Goal: Information Seeking & Learning: Understand process/instructions

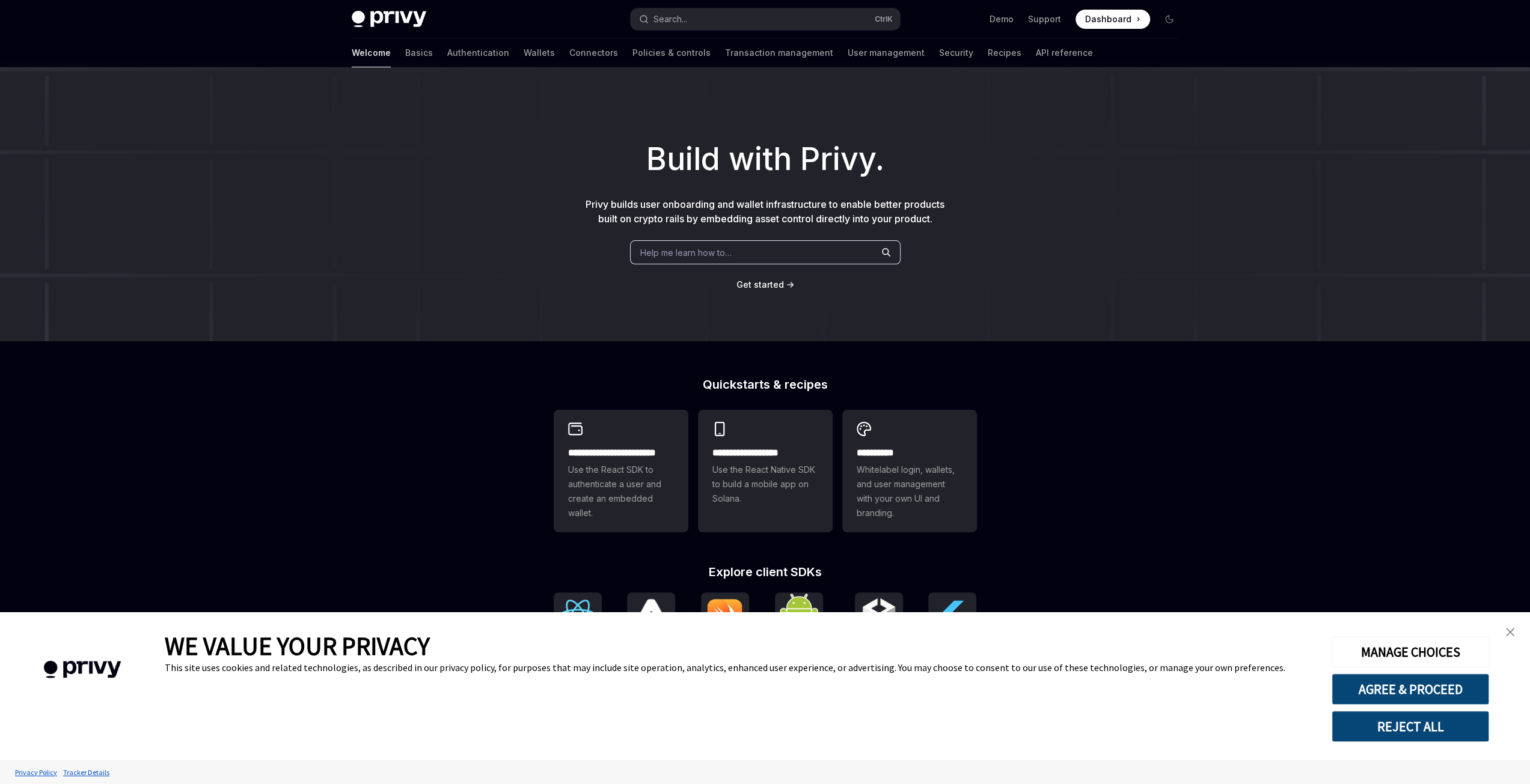
type textarea "*"
drag, startPoint x: 1401, startPoint y: 687, endPoint x: 1369, endPoint y: 657, distance: 43.9
click at [1402, 687] on button "AGREE & PROCEED" at bounding box center [1410, 689] width 157 height 32
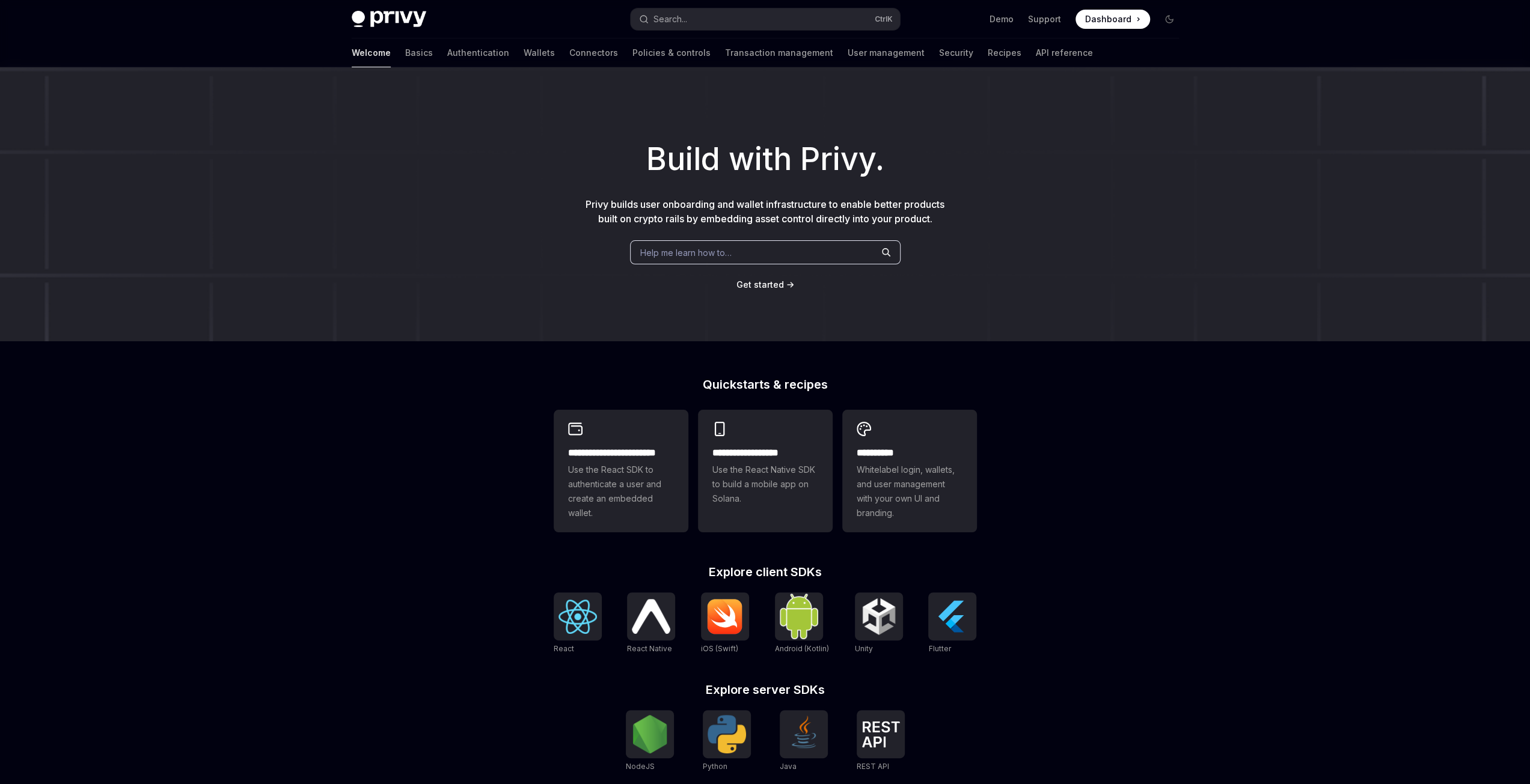
scroll to position [171, 0]
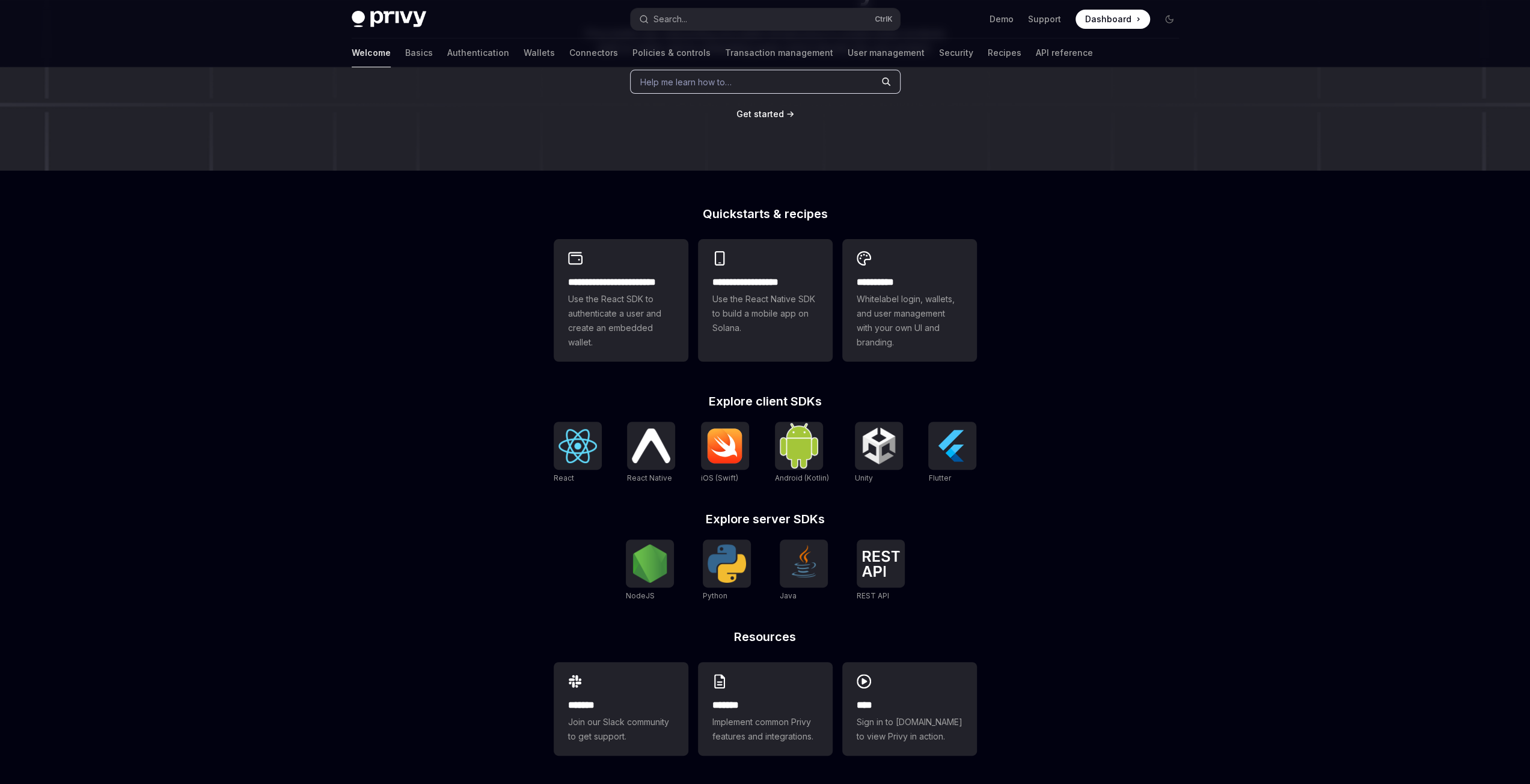
click at [551, 459] on div "**********" at bounding box center [765, 496] width 461 height 577
click at [584, 452] on img at bounding box center [578, 446] width 38 height 34
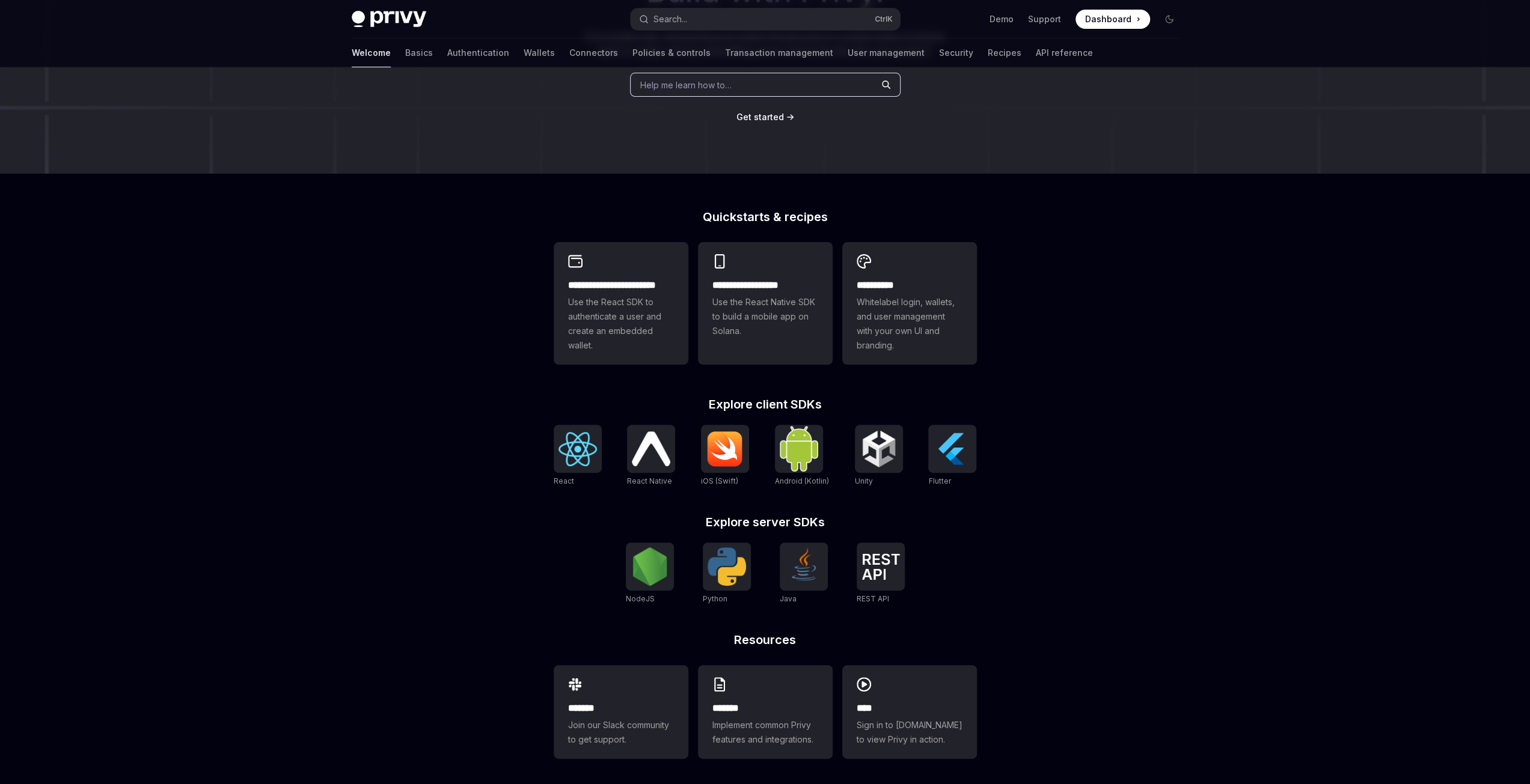
scroll to position [171, 0]
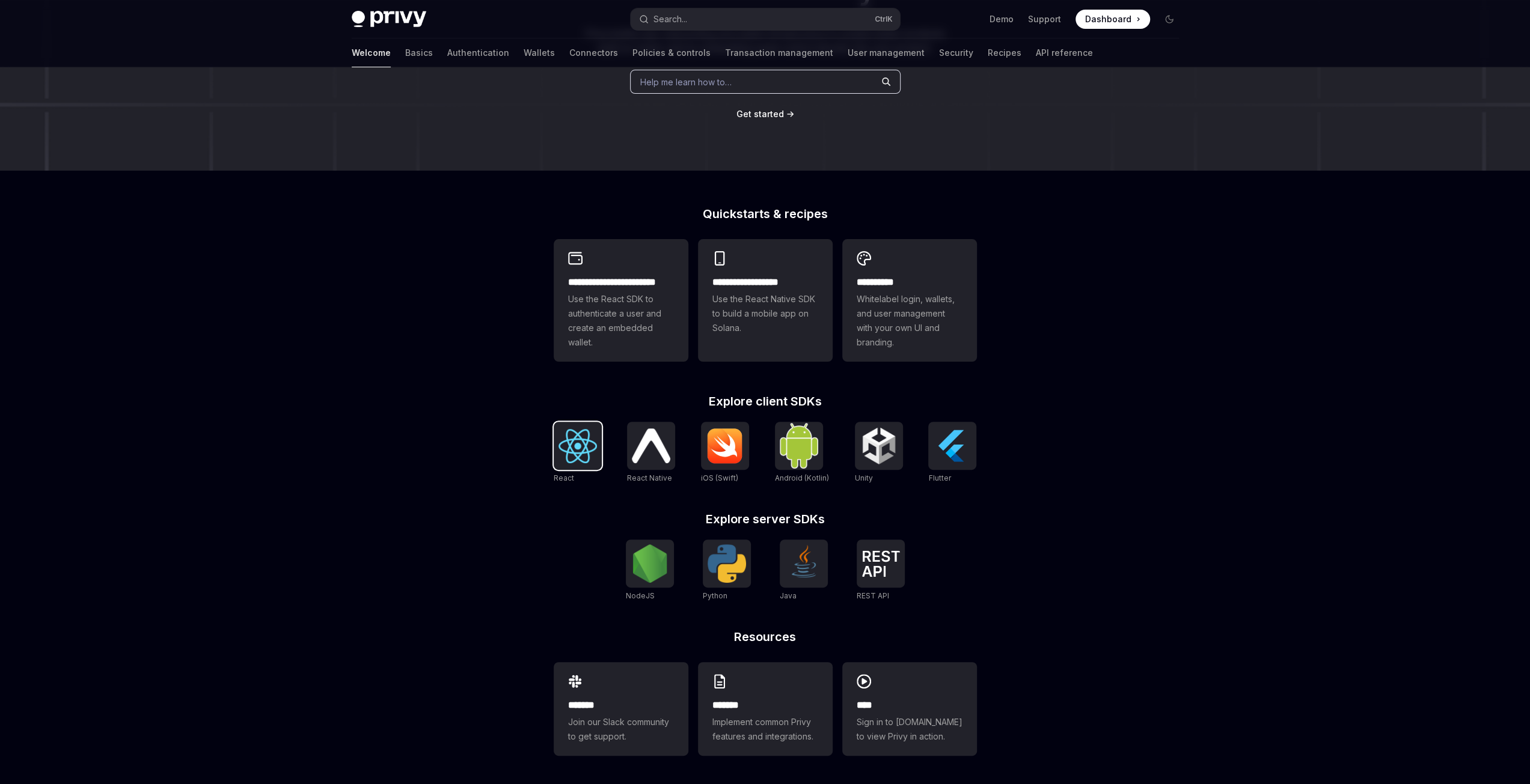
drag, startPoint x: 584, startPoint y: 457, endPoint x: 592, endPoint y: 457, distance: 8.0
click at [584, 456] on img at bounding box center [578, 446] width 38 height 34
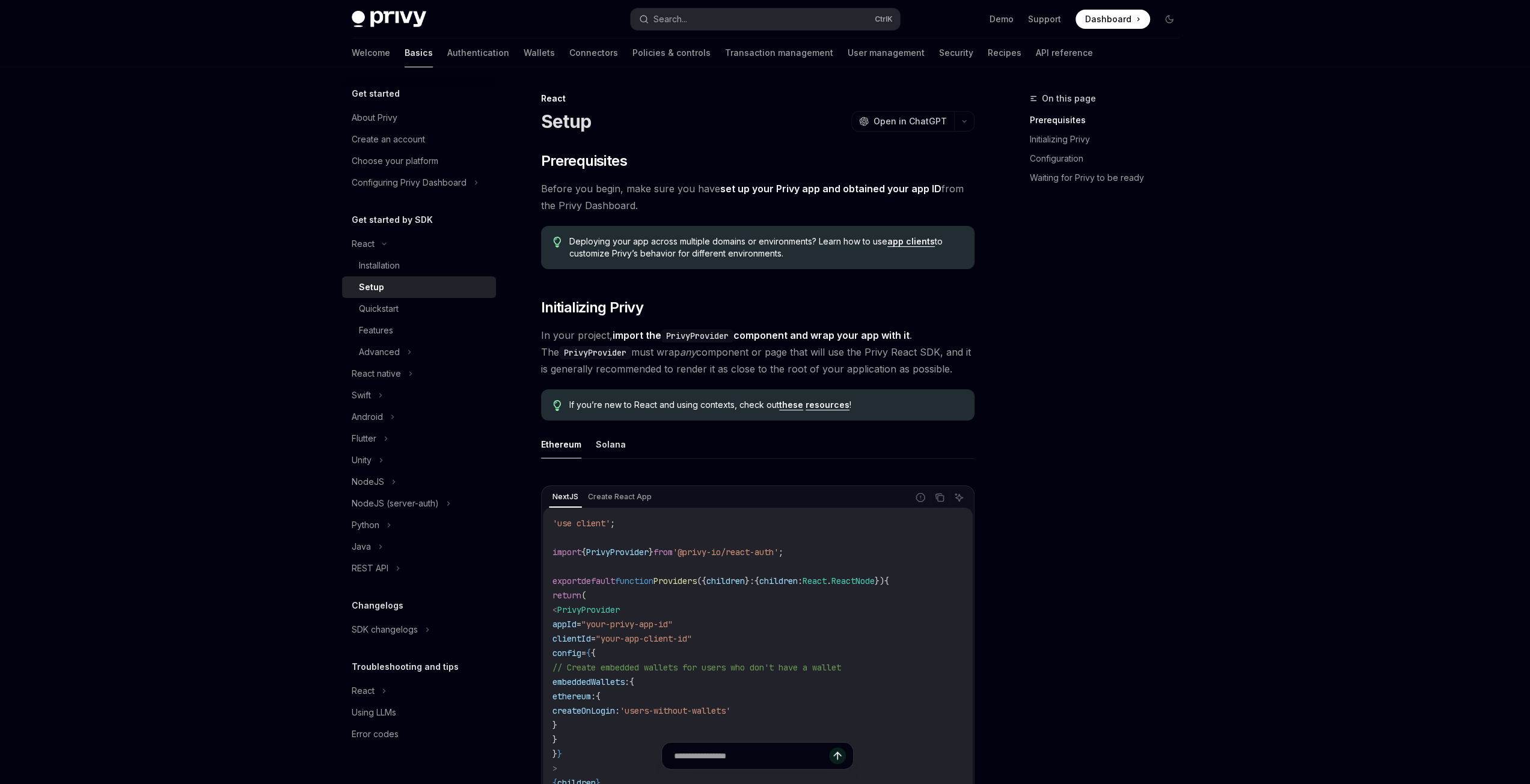
scroll to position [181, 0]
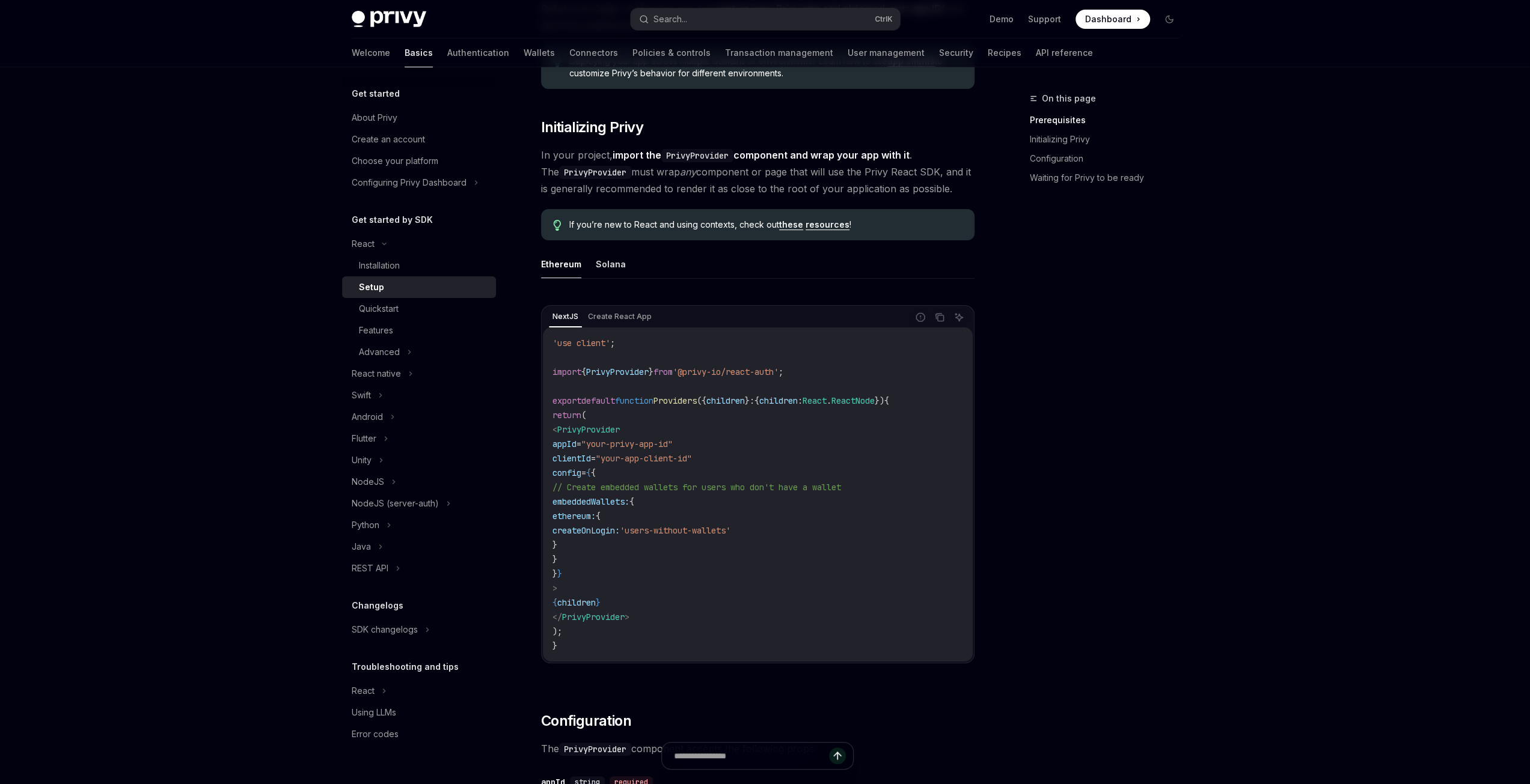
click at [1163, 529] on div "On this page Prerequisites Initializing Privy Configuration Waiting for Privy t…" at bounding box center [1097, 437] width 183 height 693
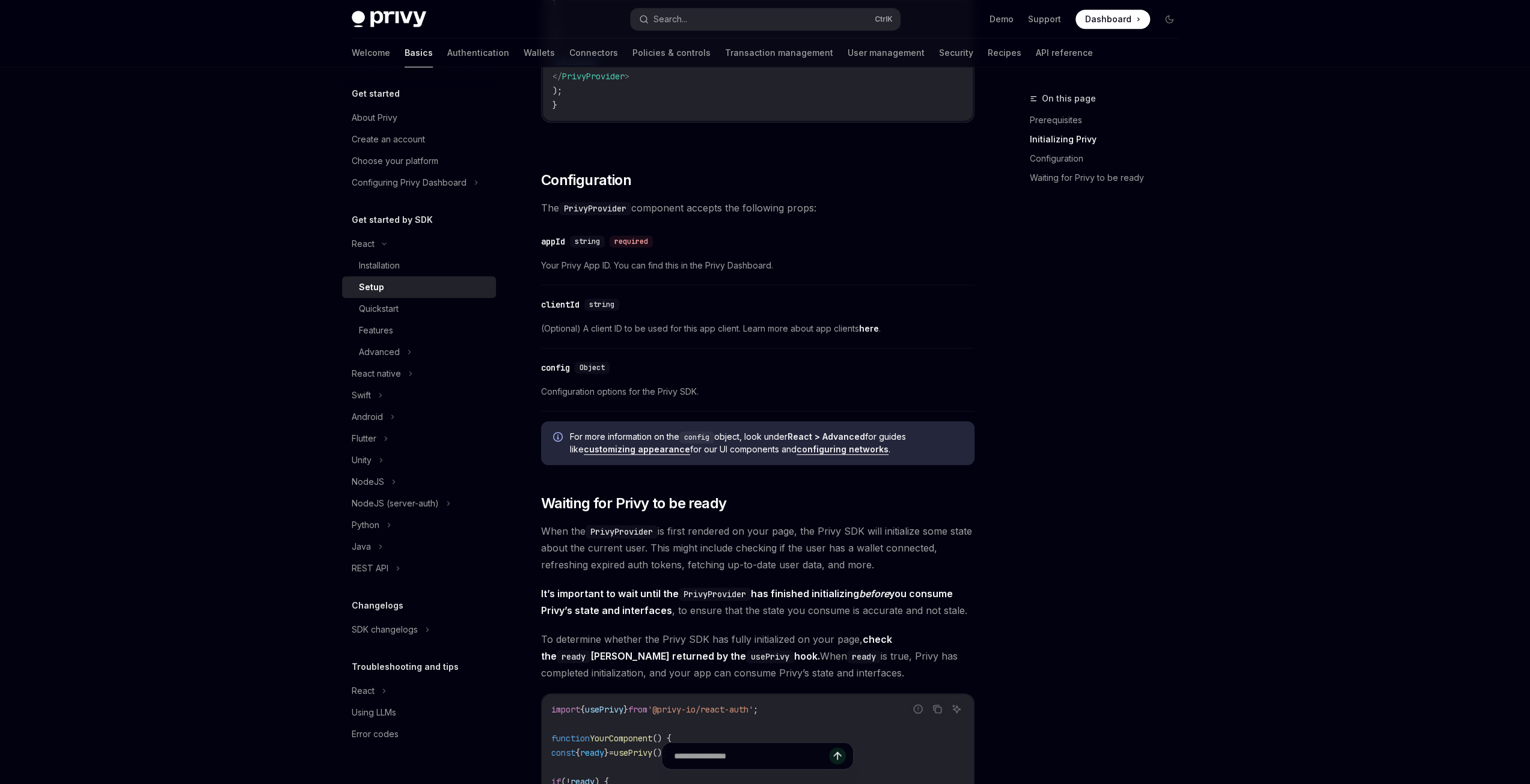
scroll to position [901, 0]
